Goal: Transaction & Acquisition: Purchase product/service

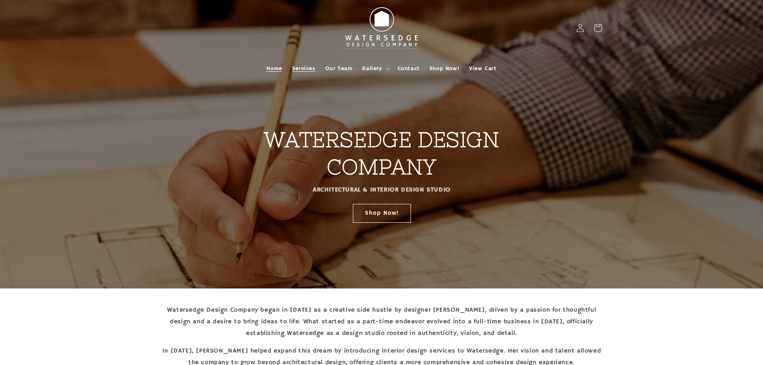
click at [297, 70] on span "Services" at bounding box center [304, 68] width 24 height 7
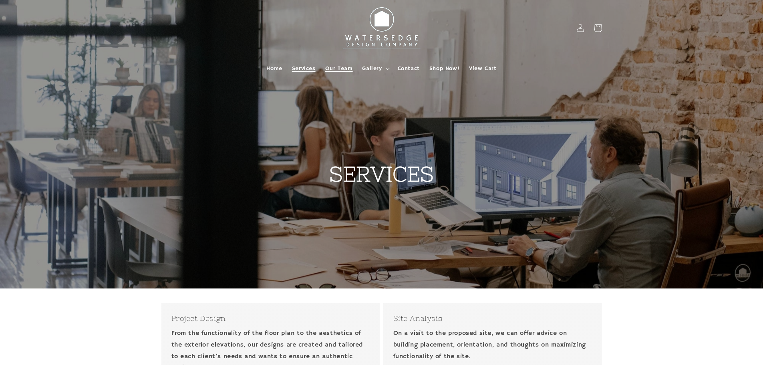
click at [332, 63] on link "Our Team" at bounding box center [338, 68] width 37 height 17
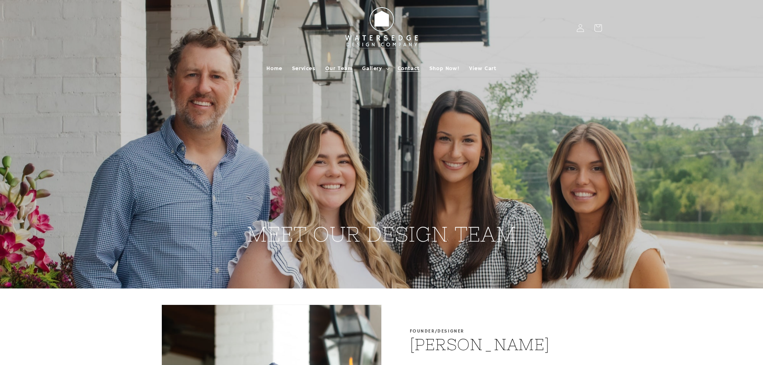
click at [414, 69] on span "Contact" at bounding box center [409, 68] width 22 height 7
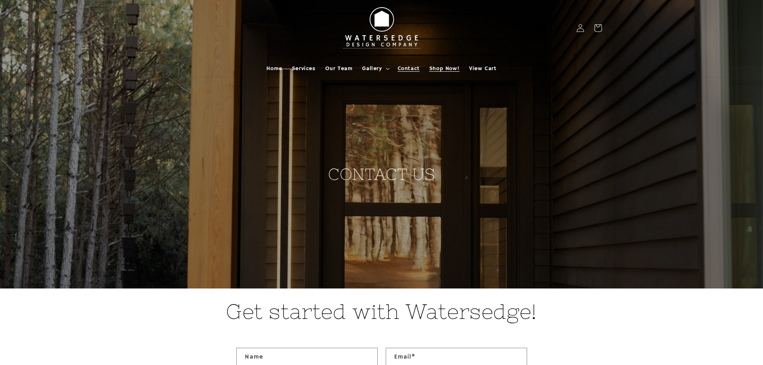
click at [428, 70] on link "Shop Now!" at bounding box center [444, 68] width 40 height 17
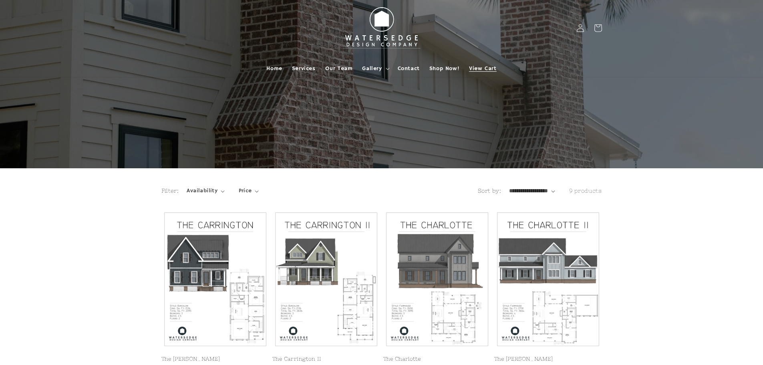
click at [476, 72] on link "View Cart" at bounding box center [482, 68] width 37 height 17
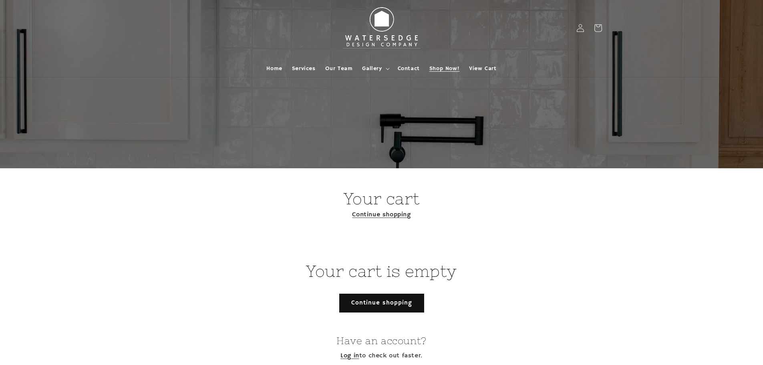
click at [450, 70] on span "Shop Now!" at bounding box center [444, 68] width 30 height 7
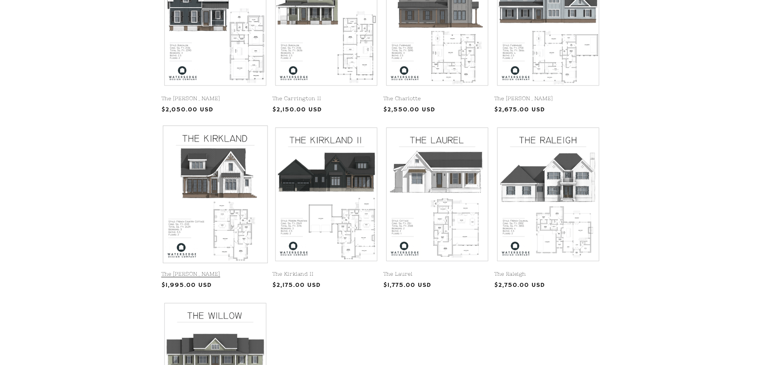
scroll to position [280, 0]
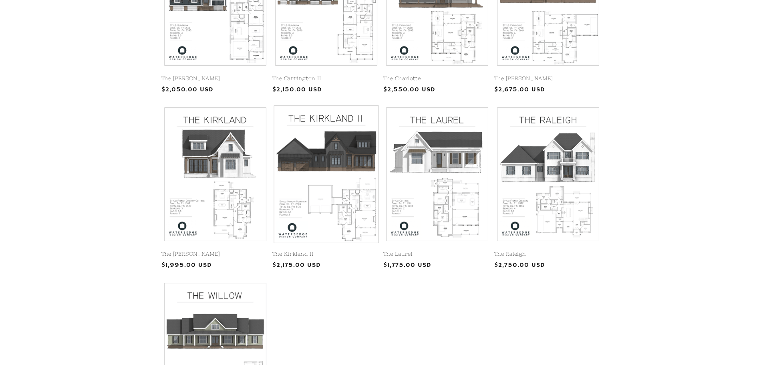
click at [317, 251] on link "The Kirkland II" at bounding box center [326, 254] width 108 height 7
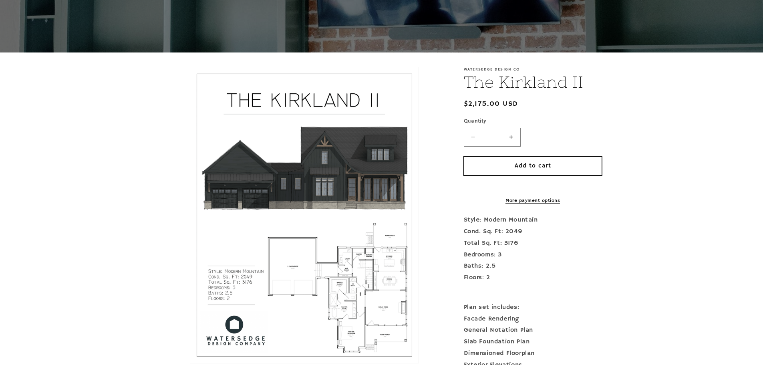
scroll to position [120, 0]
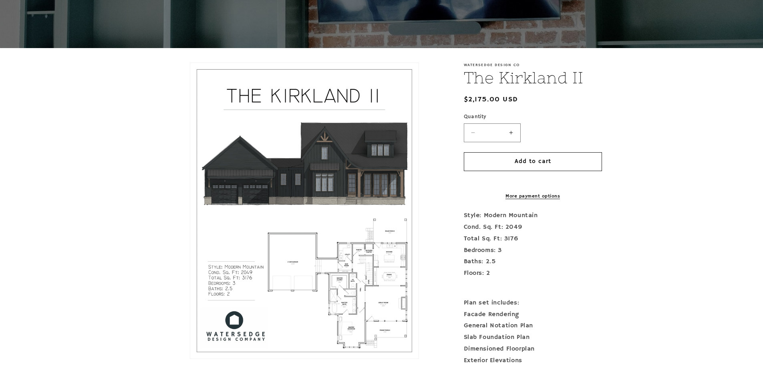
click at [515, 131] on button "Increase quantity for The Kirkland II" at bounding box center [511, 132] width 18 height 19
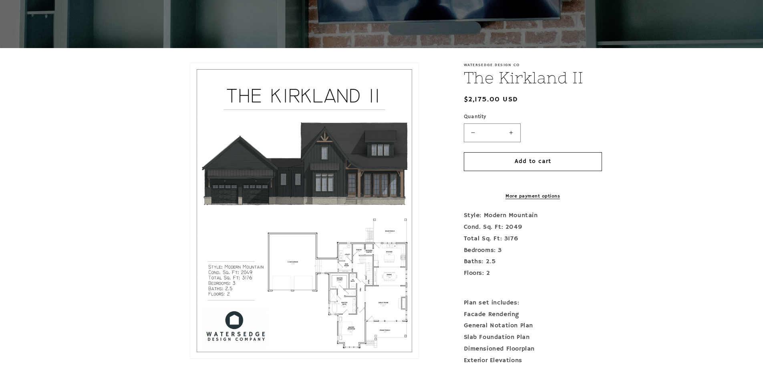
click at [469, 136] on button "Decrease quantity for The Kirkland II" at bounding box center [473, 132] width 18 height 19
type input "*"
click at [534, 129] on div "Quantity ( 0 in cart) Decrease quantity for The Kirkland II * Increase quantity…" at bounding box center [533, 127] width 138 height 29
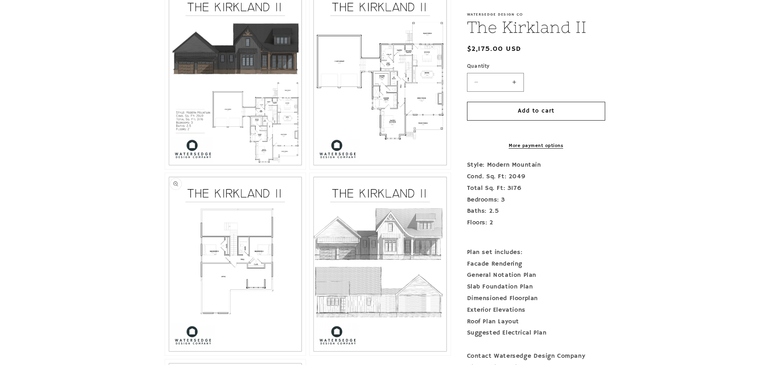
scroll to position [480, 0]
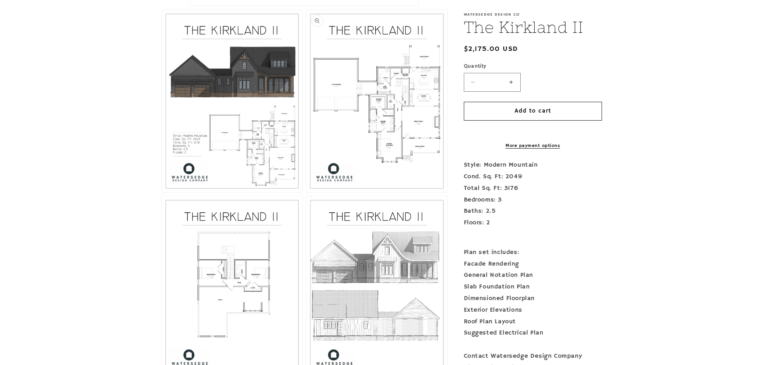
click at [306, 192] on button "Open media 3 in modal" at bounding box center [306, 192] width 0 height 0
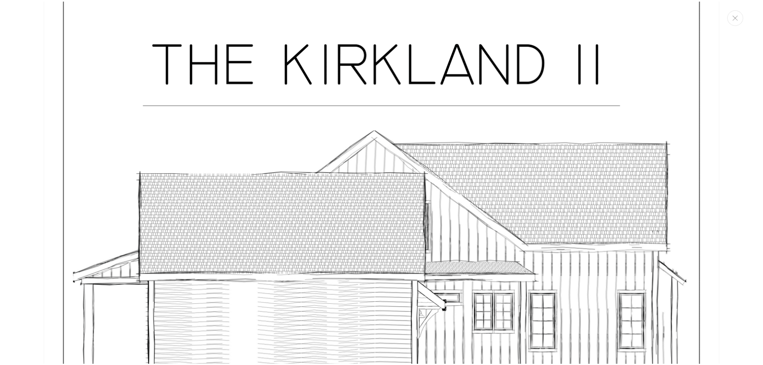
scroll to position [4315, 0]
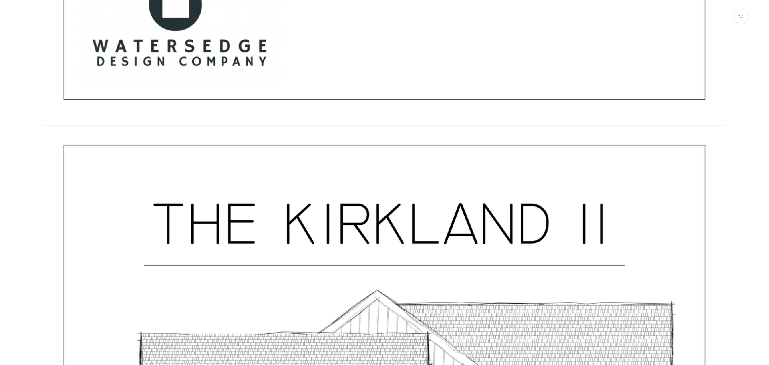
click at [737, 21] on button "Close" at bounding box center [741, 17] width 16 height 16
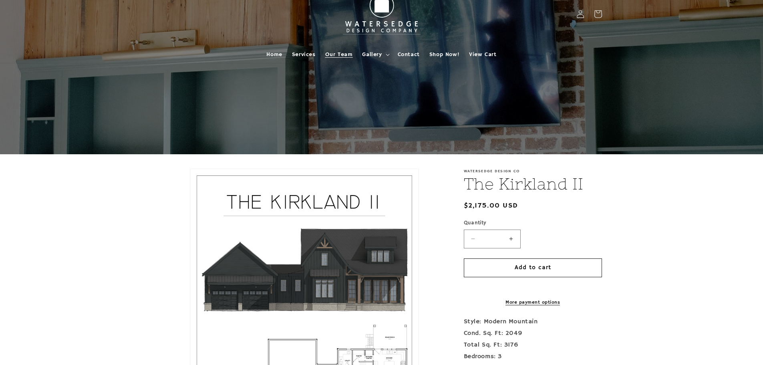
scroll to position [0, 0]
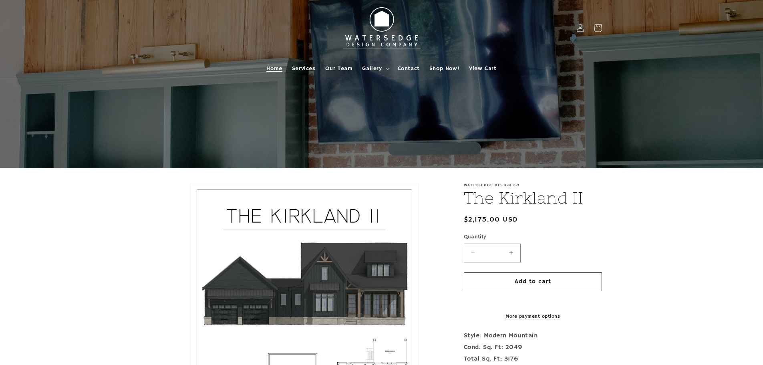
click at [282, 67] on span "Home" at bounding box center [274, 68] width 16 height 7
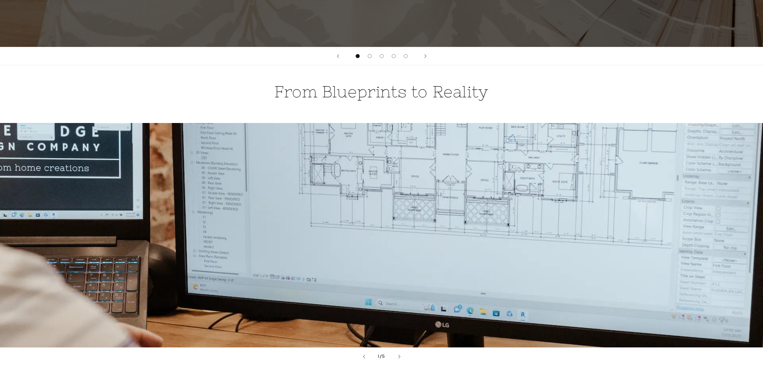
scroll to position [641, 0]
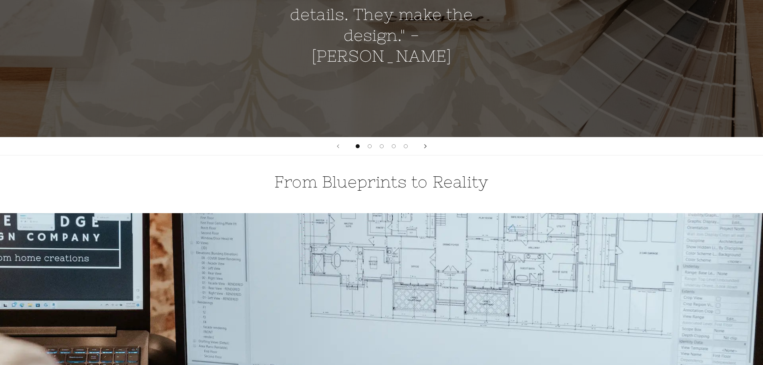
click at [428, 144] on button "Next slide" at bounding box center [425, 146] width 18 height 18
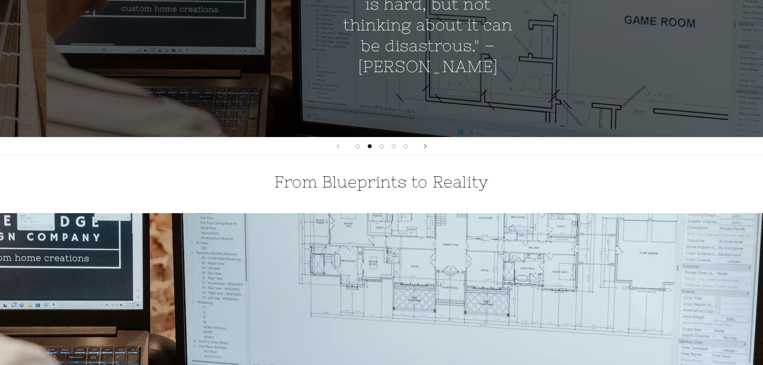
click at [428, 145] on button "Next slide" at bounding box center [425, 146] width 18 height 18
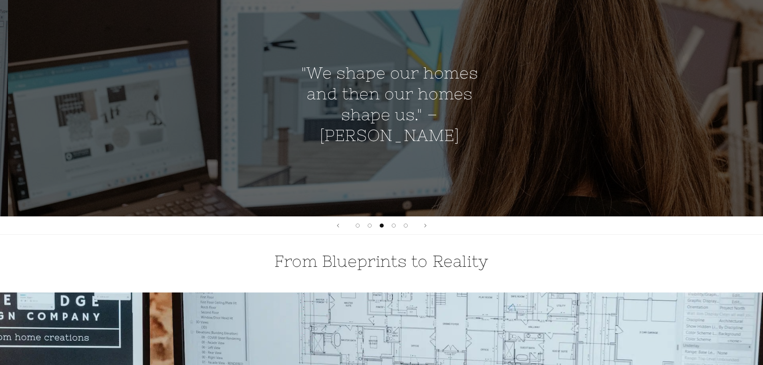
scroll to position [561, 0]
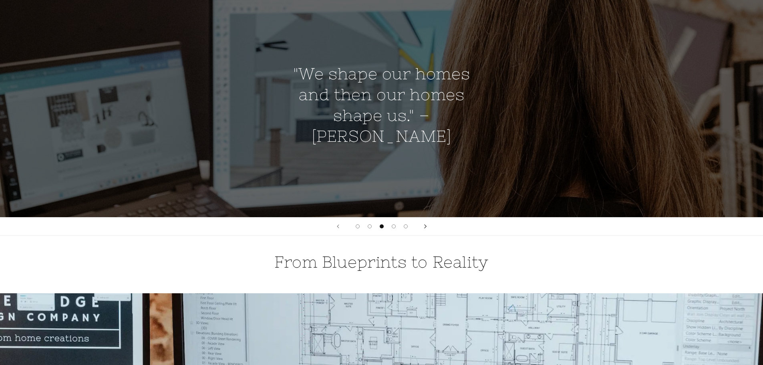
click at [424, 223] on button "Next slide" at bounding box center [425, 226] width 18 height 18
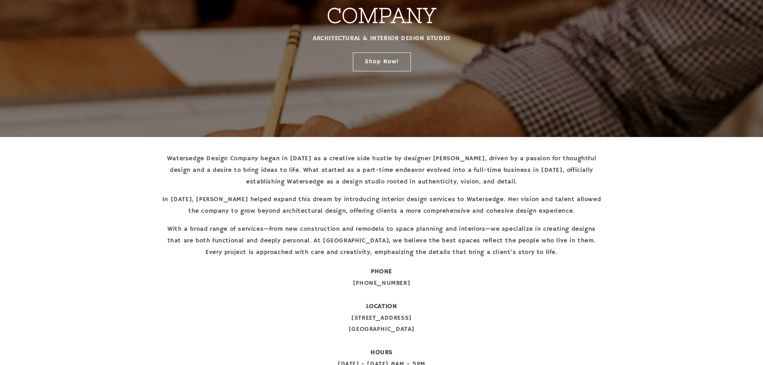
scroll to position [61, 0]
